Goal: Task Accomplishment & Management: Complete application form

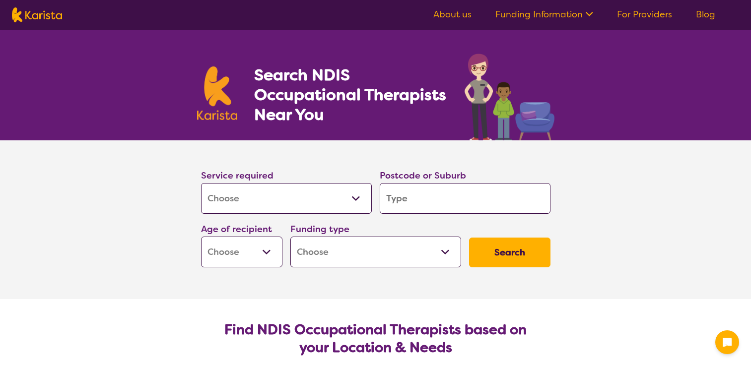
select select "[MEDICAL_DATA]"
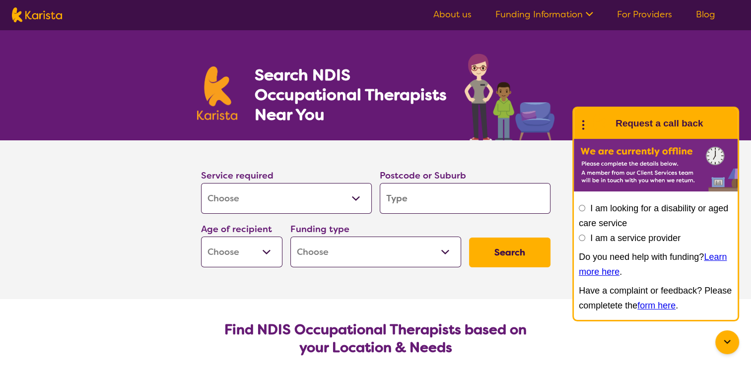
click at [397, 204] on input "search" at bounding box center [465, 198] width 171 height 31
type input "6"
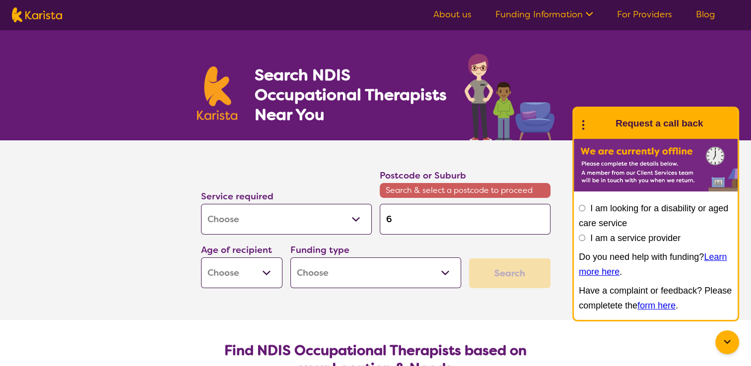
type input "60"
type input "605"
type input "6054"
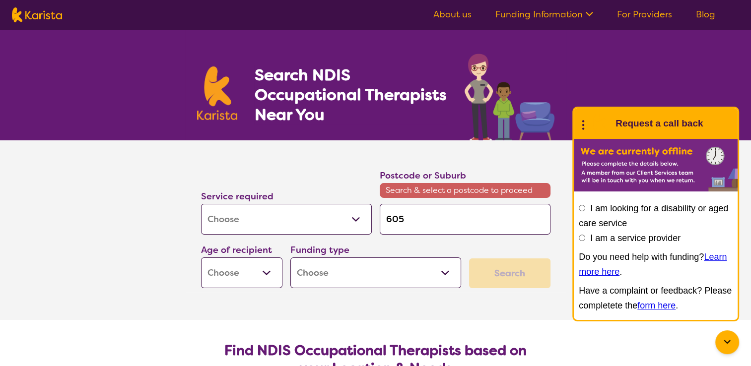
type input "6054"
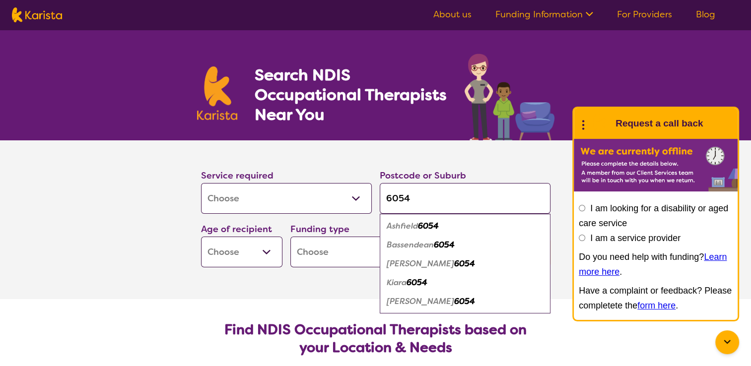
type input "6054"
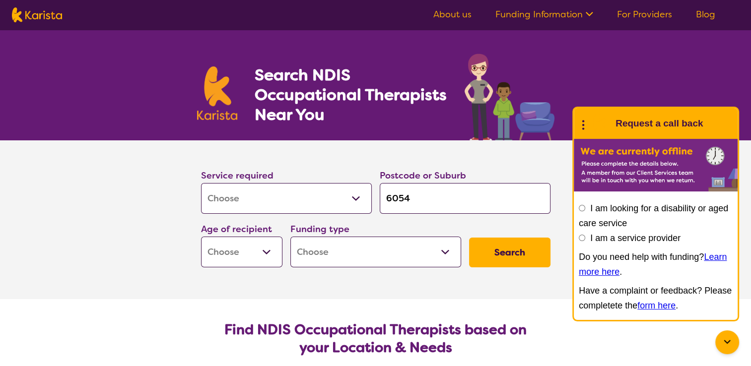
click at [264, 253] on select "Early Childhood - 0 to 9 Child - 10 to 11 Adolescent - 12 to 17 Adult - 18 to 6…" at bounding box center [241, 252] width 81 height 31
select select "EC"
click at [201, 237] on select "Early Childhood - 0 to 9 Child - 10 to 11 Adolescent - 12 to 17 Adult - 18 to 6…" at bounding box center [241, 252] width 81 height 31
select select "EC"
click at [444, 244] on select "Home Care Package (HCP) National Disability Insurance Scheme (NDIS) I don't know" at bounding box center [375, 252] width 171 height 31
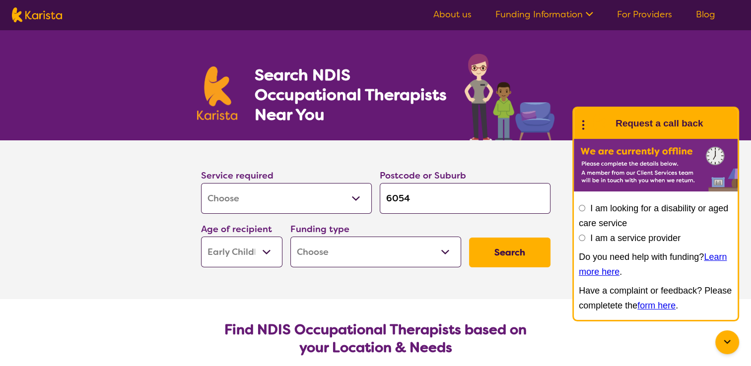
select select "NDIS"
click at [290, 237] on select "Home Care Package (HCP) National Disability Insurance Scheme (NDIS) I don't know" at bounding box center [375, 252] width 171 height 31
select select "NDIS"
click at [512, 250] on button "Search" at bounding box center [509, 253] width 81 height 30
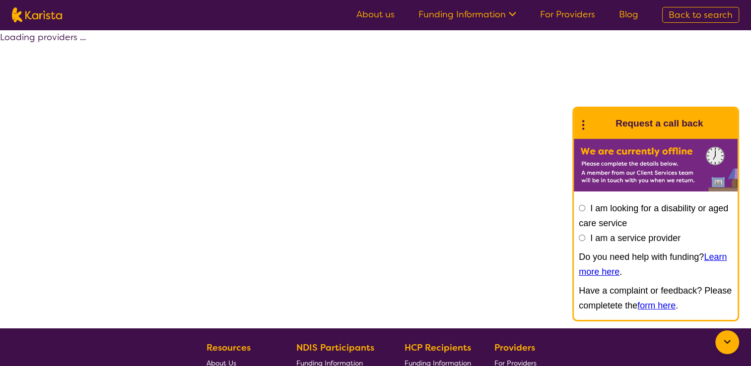
select select "by_score"
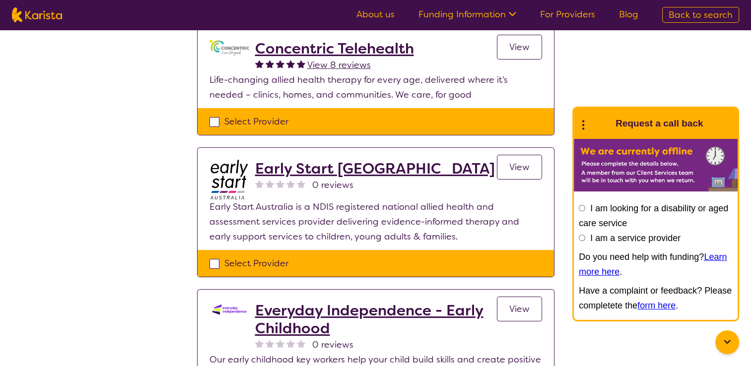
scroll to position [118, 0]
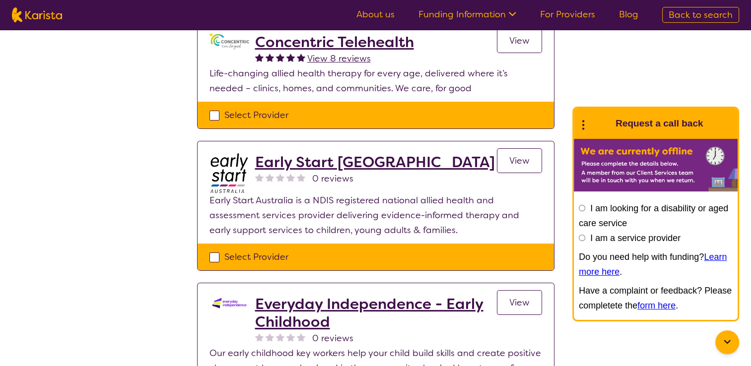
click at [515, 169] on link "View" at bounding box center [519, 160] width 45 height 25
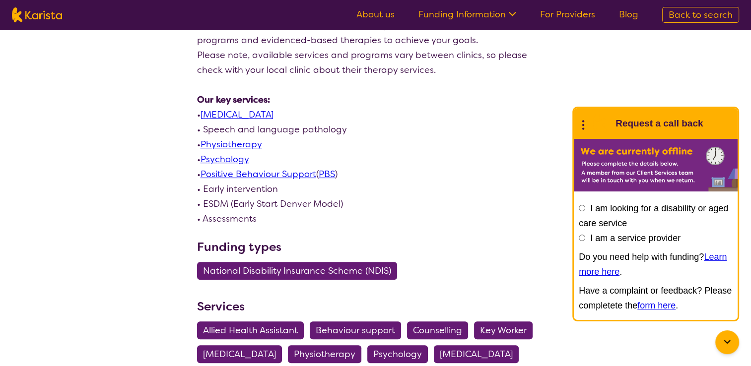
scroll to position [482, 0]
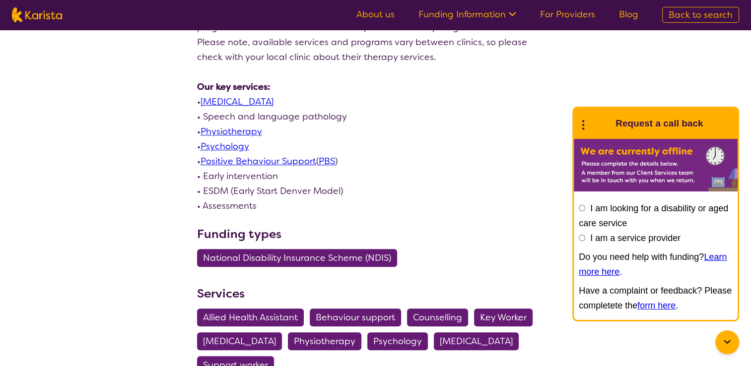
click at [230, 99] on link "[MEDICAL_DATA]" at bounding box center [236, 102] width 73 height 12
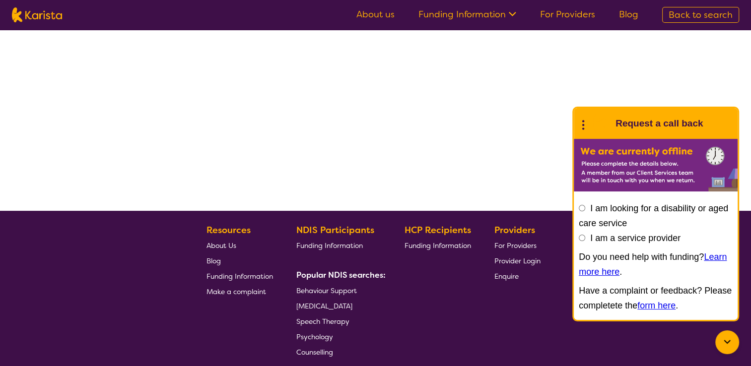
select select "by_score"
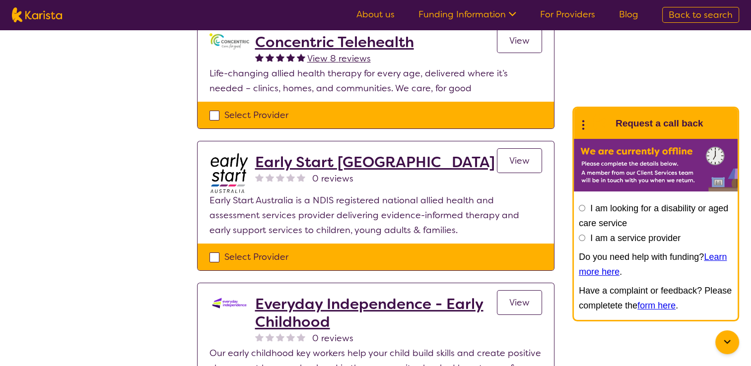
click at [335, 38] on h2 "Concentric Telehealth" at bounding box center [334, 42] width 159 height 18
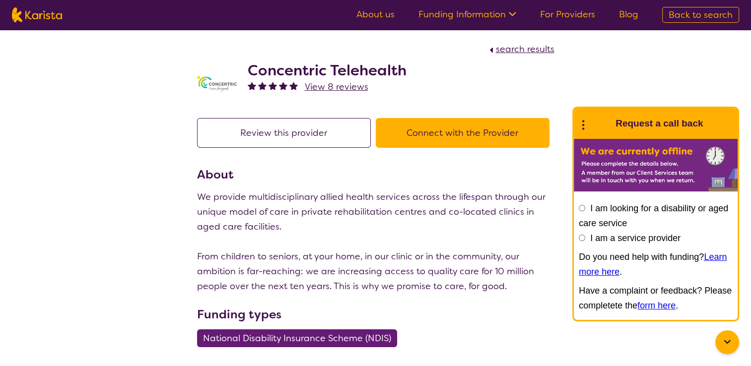
click at [441, 144] on button "Connect with the Provider" at bounding box center [463, 133] width 174 height 30
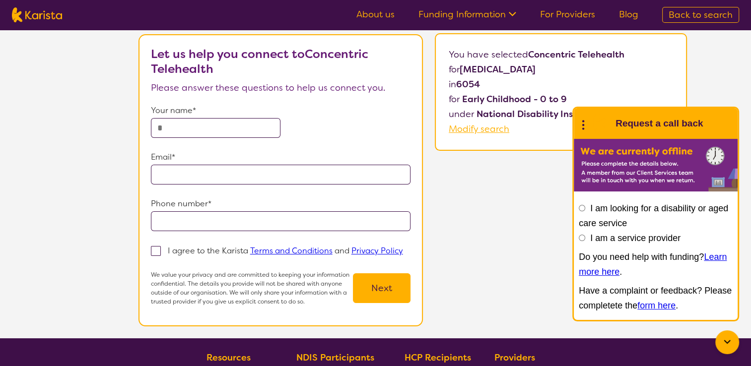
scroll to position [69, 0]
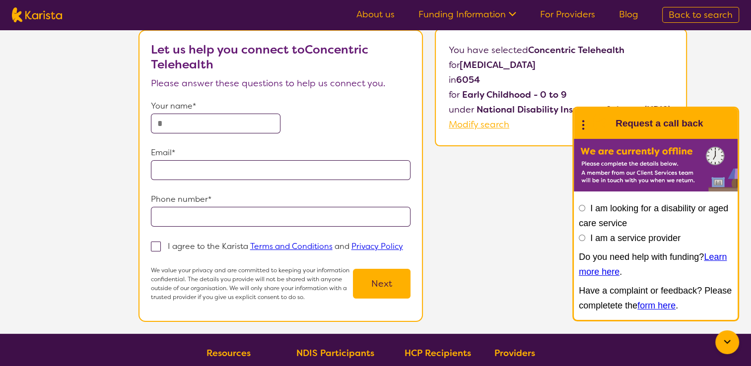
click at [214, 127] on input "text" at bounding box center [216, 124] width 130 height 20
type input "**********"
click at [155, 246] on span at bounding box center [156, 247] width 10 height 10
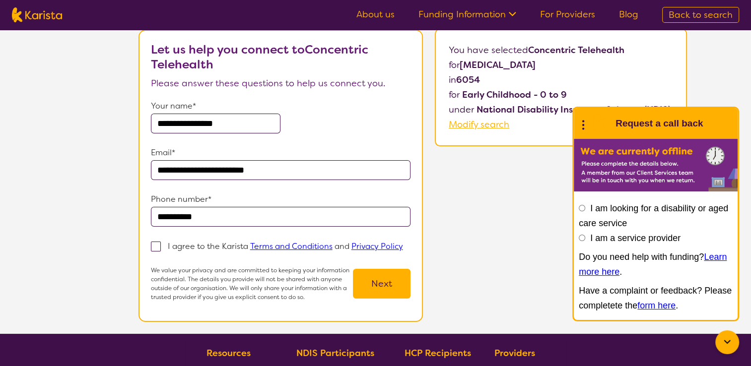
click at [403, 246] on input "I agree to the Karista Terms and Conditions and Privacy Policy" at bounding box center [406, 246] width 6 height 6
checkbox input "true"
click at [387, 288] on button "Next" at bounding box center [382, 284] width 58 height 30
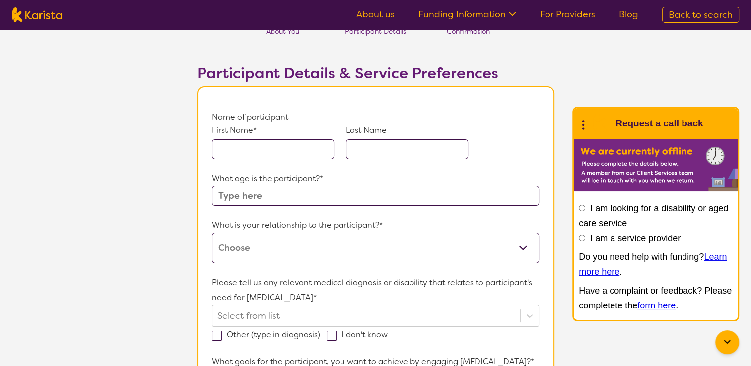
scroll to position [36, 0]
click at [296, 161] on div "First Name* Last Name" at bounding box center [375, 149] width 326 height 47
click at [300, 148] on input "text" at bounding box center [273, 150] width 122 height 20
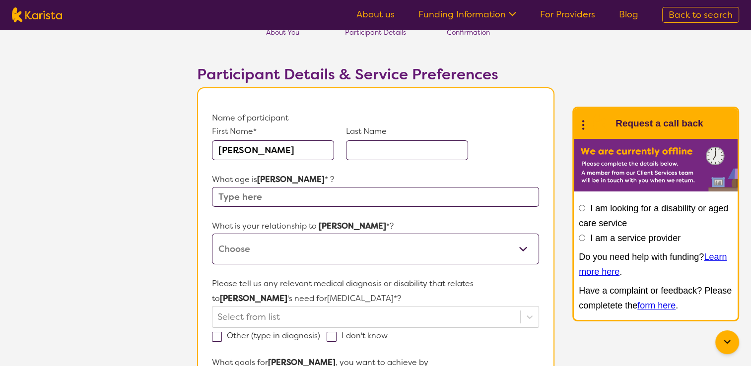
type input "robert"
click at [373, 151] on input "text" at bounding box center [407, 150] width 122 height 20
type input "harrison-cmapbell"
click at [327, 198] on input "text" at bounding box center [375, 197] width 326 height 20
type input "9"
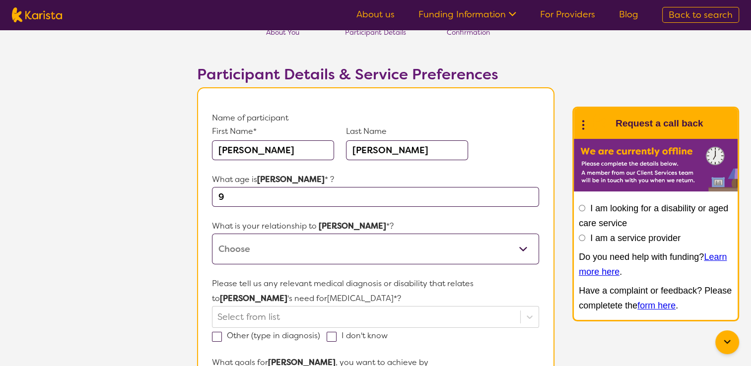
click at [317, 247] on select "This request is for myself I am their parent I am their child I am their spouse…" at bounding box center [375, 249] width 326 height 31
select select "I am their parent"
click at [212, 234] on select "This request is for myself I am their parent I am their child I am their spouse…" at bounding box center [375, 249] width 326 height 31
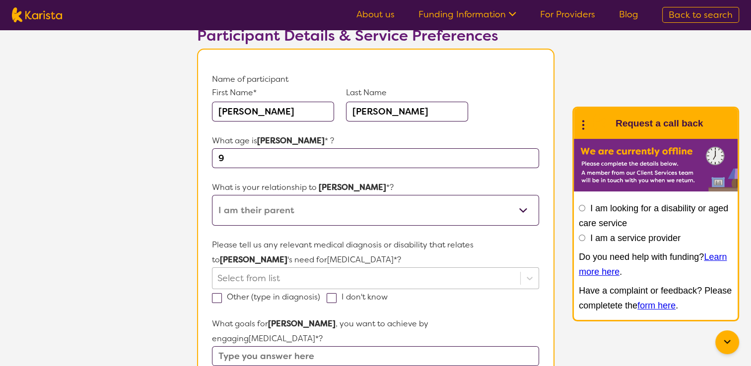
click at [347, 289] on div "Select from list" at bounding box center [375, 278] width 326 height 22
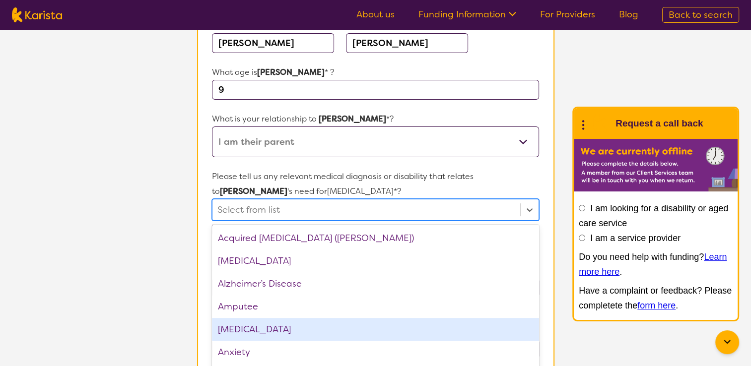
scroll to position [153, 0]
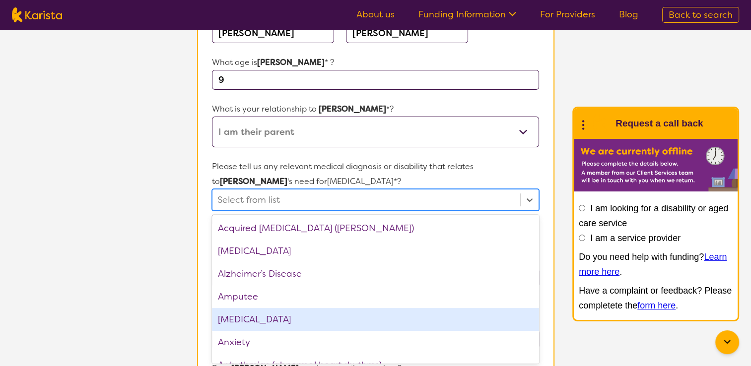
click at [347, 314] on div "Anemia" at bounding box center [375, 319] width 326 height 23
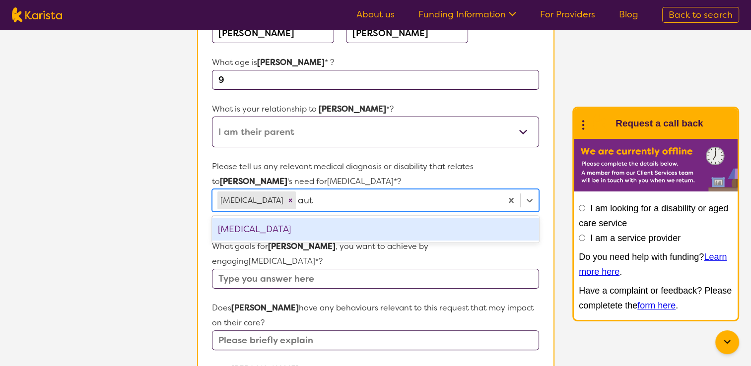
type input "aut"
click at [375, 241] on p "What goals for robert , you want to achieve by engaging Occupational therapy *?" at bounding box center [375, 254] width 326 height 30
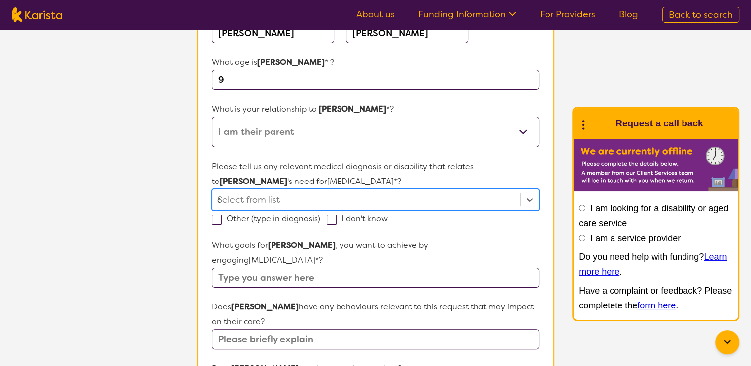
type input "au"
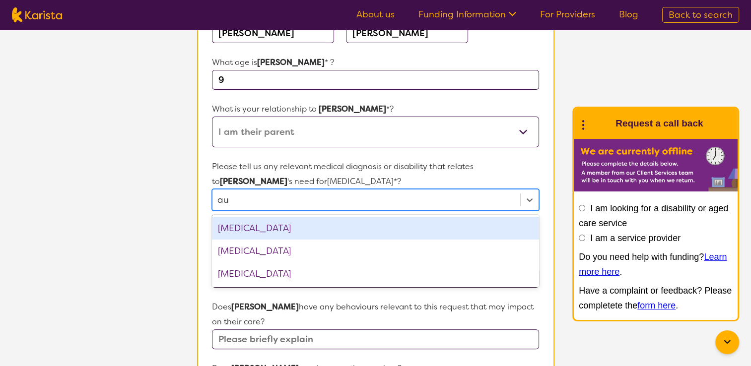
click at [377, 226] on div "Autism Spectrum Disorder" at bounding box center [375, 228] width 326 height 23
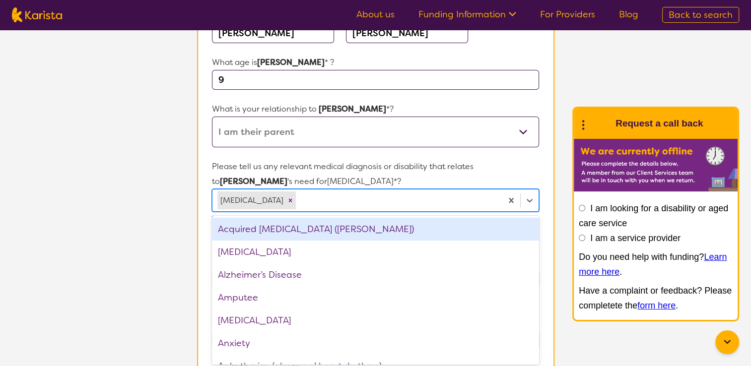
click at [144, 231] on section "L About You 2 Participant Details 3 Confirmation Participant Details & Service …" at bounding box center [375, 322] width 751 height 891
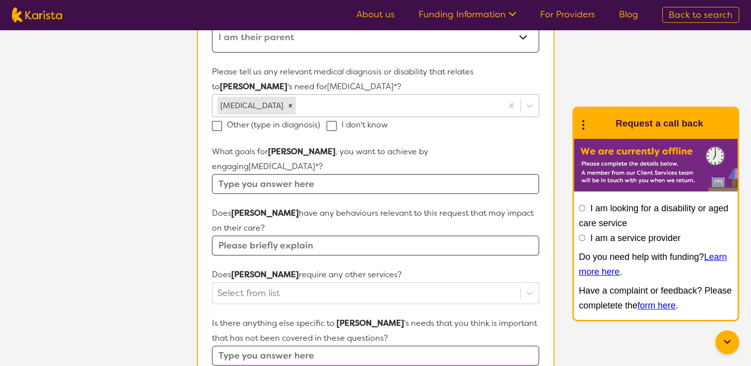
scroll to position [256, 0]
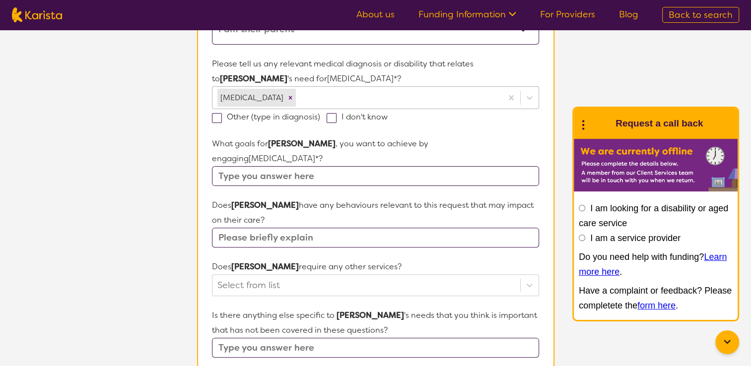
click at [472, 166] on input "text" at bounding box center [375, 176] width 326 height 20
type input "f"
type input "i need FCA asap/ i need a OT to be his regular therapist"
click at [355, 228] on input "text" at bounding box center [375, 238] width 326 height 20
type input "no"
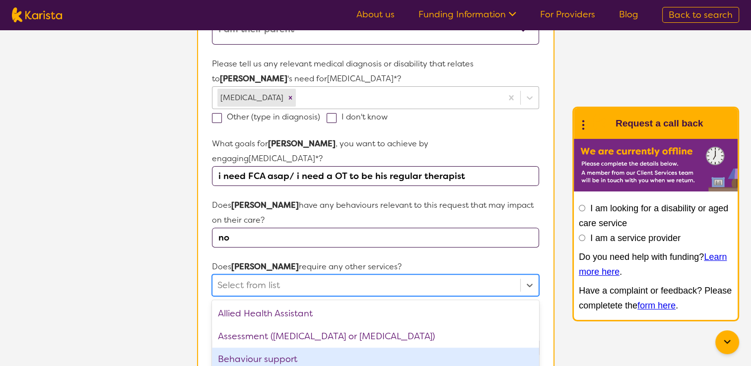
scroll to position [325, 0]
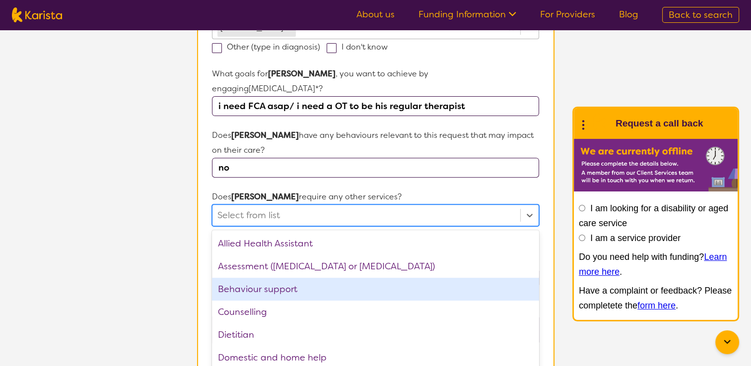
click at [294, 226] on div "option Behaviour support focused, 3 of 21. 21 results available. Use Up and Dow…" at bounding box center [375, 215] width 326 height 22
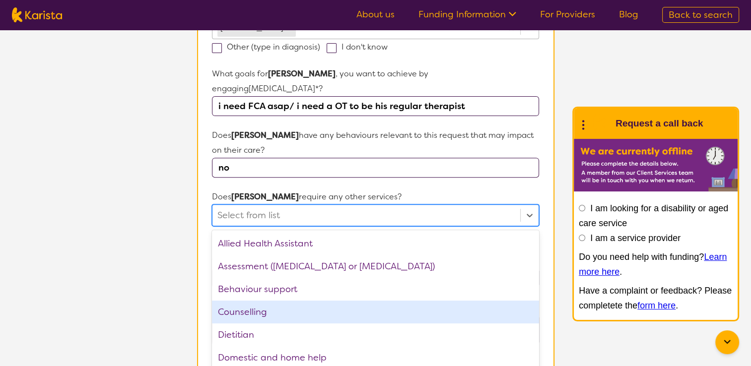
click at [179, 307] on section "L About You 2 Participant Details 3 Confirmation Participant Details & Service …" at bounding box center [375, 149] width 751 height 891
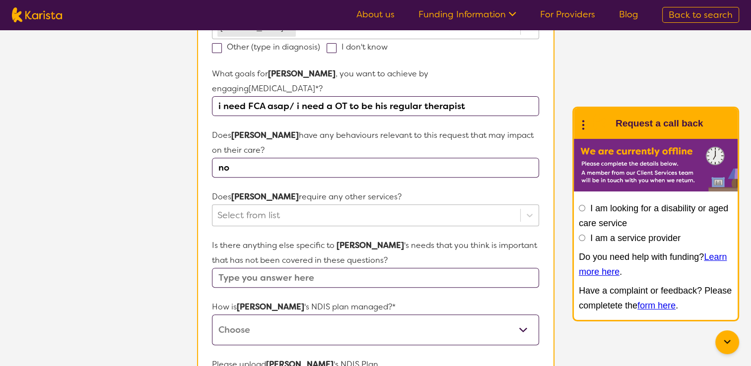
click at [258, 207] on div at bounding box center [365, 215] width 297 height 17
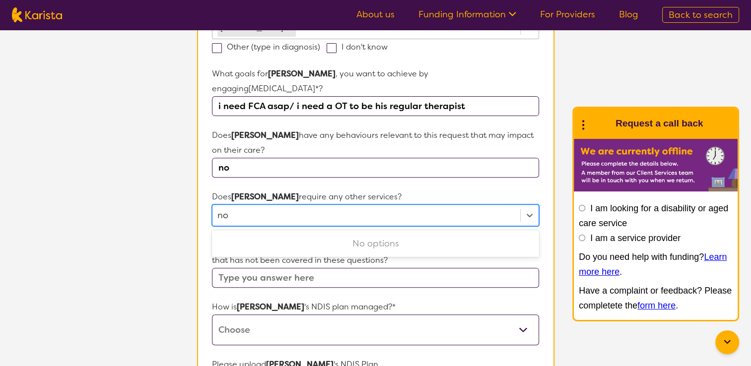
type input "no"
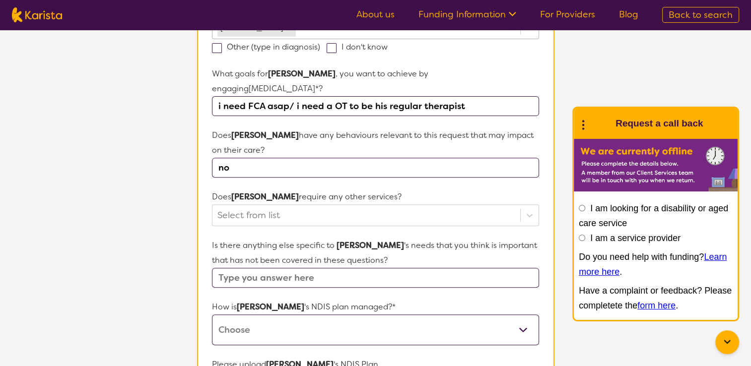
click at [461, 268] on input "text" at bounding box center [375, 278] width 326 height 20
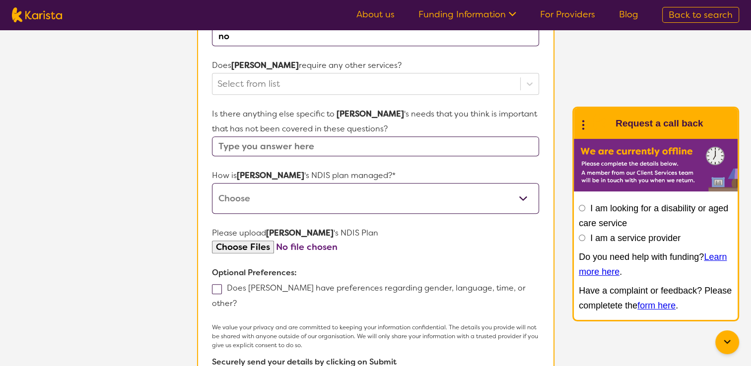
scroll to position [458, 0]
click at [524, 184] on select "Self-managed NDIS plan Managed by a registered plan management provider (not th…" at bounding box center [375, 197] width 326 height 31
select select "Plan Managed"
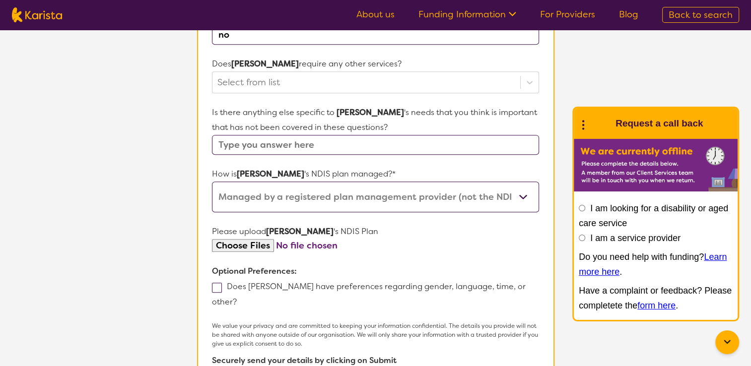
click at [212, 182] on select "Self-managed NDIS plan Managed by a registered plan management provider (not th…" at bounding box center [375, 197] width 326 height 31
click at [219, 283] on span at bounding box center [217, 288] width 10 height 10
click at [237, 298] on input "Does robert have preferences regarding gender, language, time, or other?" at bounding box center [240, 301] width 6 height 6
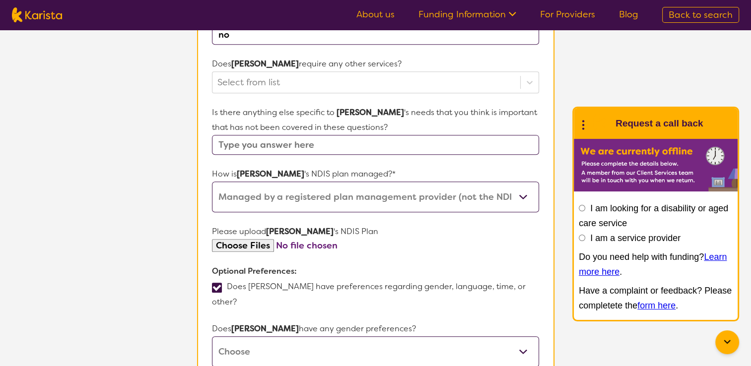
click at [212, 283] on span at bounding box center [217, 288] width 10 height 10
click at [237, 298] on input "Does robert have preferences regarding gender, language, time, or other?" at bounding box center [240, 301] width 6 height 6
checkbox input "false"
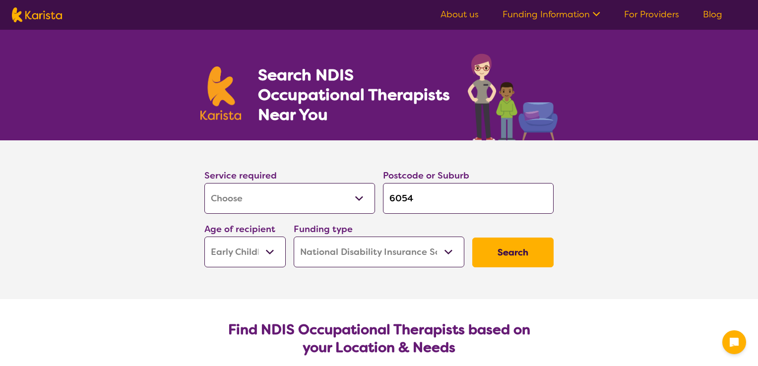
select select "[MEDICAL_DATA]"
select select "EC"
select select "NDIS"
select select "[MEDICAL_DATA]"
select select "EC"
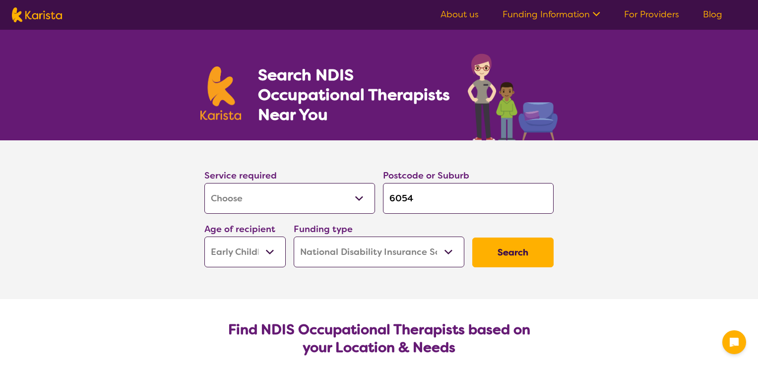
select select "NDIS"
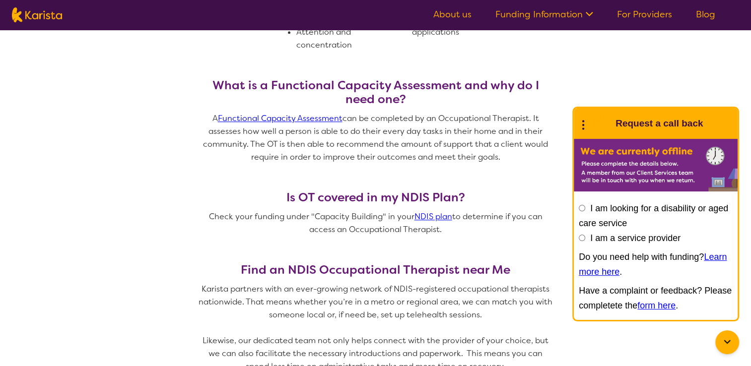
scroll to position [655, 0]
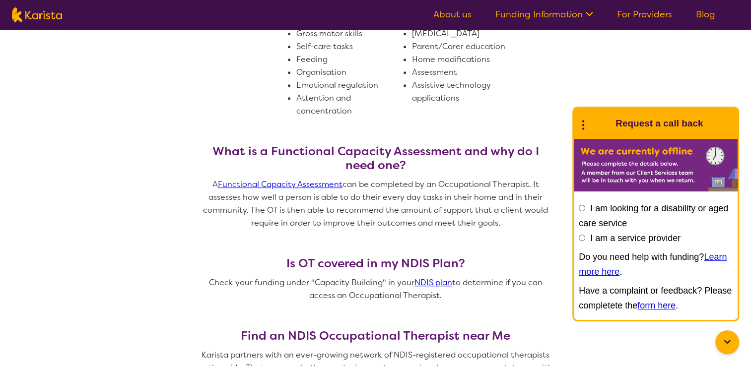
click at [256, 182] on link "Functional Capacity Assessment" at bounding box center [280, 184] width 125 height 10
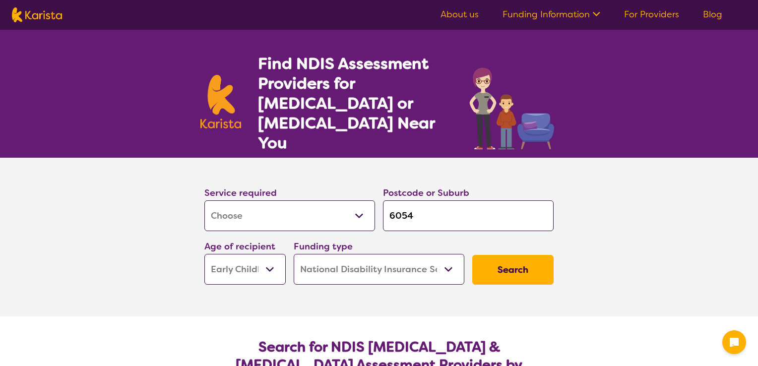
select select "Assessment ([MEDICAL_DATA] or [MEDICAL_DATA])"
select select "EC"
select select "NDIS"
select select "Assessment ([MEDICAL_DATA] or [MEDICAL_DATA])"
select select "EC"
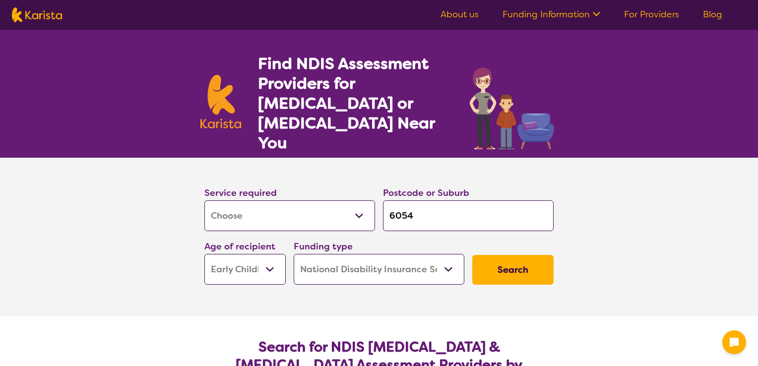
select select "NDIS"
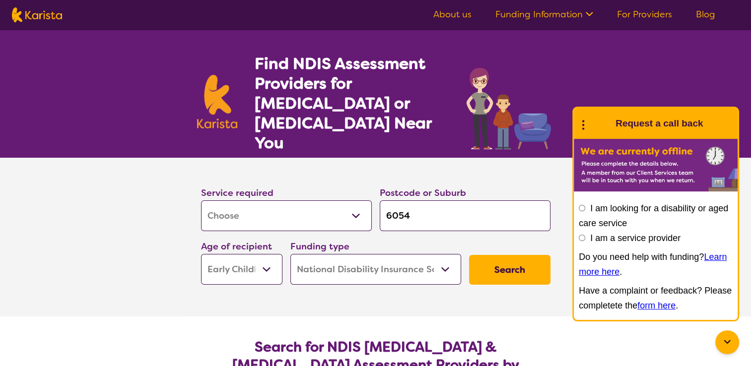
click at [343, 200] on select "Allied Health Assistant Assessment ([MEDICAL_DATA] or [MEDICAL_DATA]) Behaviour…" at bounding box center [286, 215] width 171 height 31
click at [169, 179] on section "Service required Allied Health Assistant Assessment ([MEDICAL_DATA] or [MEDICAL…" at bounding box center [375, 237] width 751 height 159
click at [503, 255] on button "Search" at bounding box center [509, 270] width 81 height 30
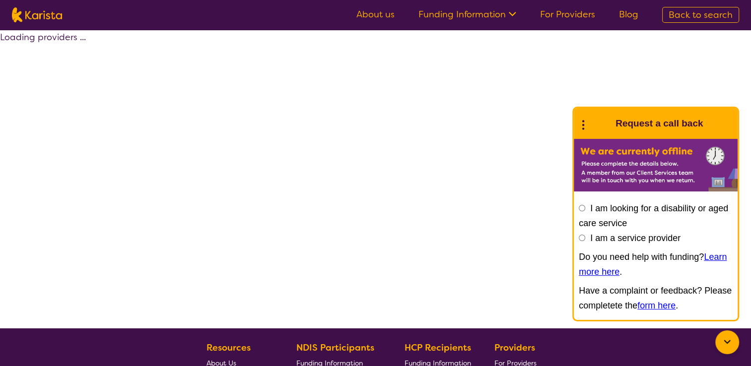
select select "NDIS"
select select "Assessment ([MEDICAL_DATA] or [MEDICAL_DATA])"
select select "EC"
